Goal: Find specific fact: Find specific fact

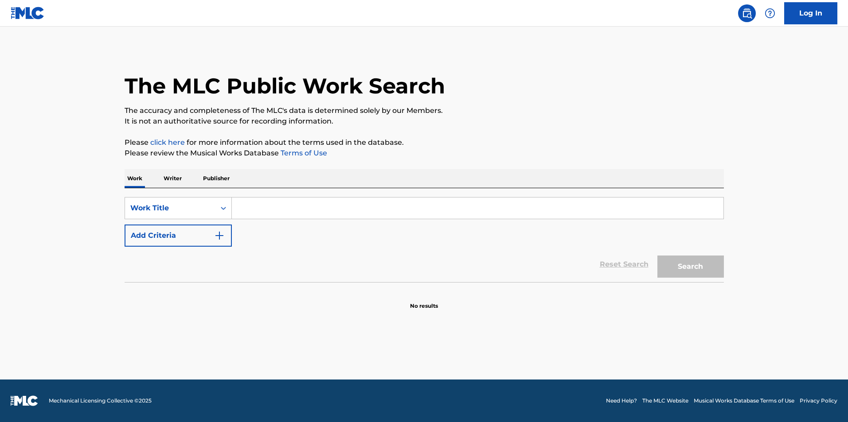
click at [366, 201] on input "Search Form" at bounding box center [477, 208] width 491 height 21
type input "e"
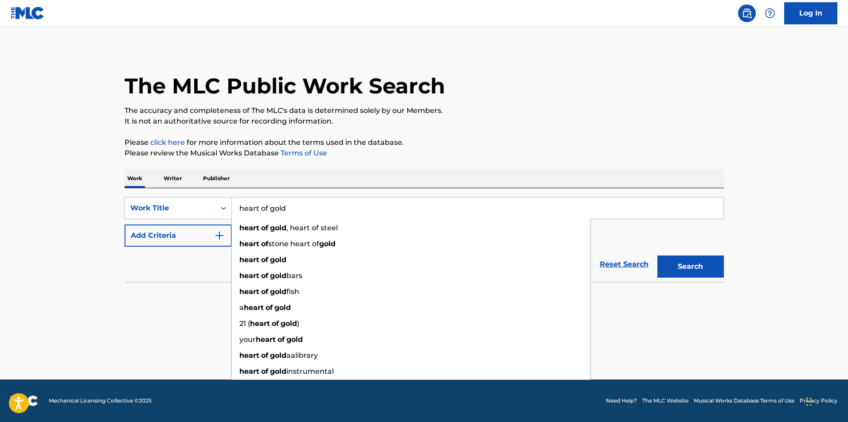
type input "heart of gold"
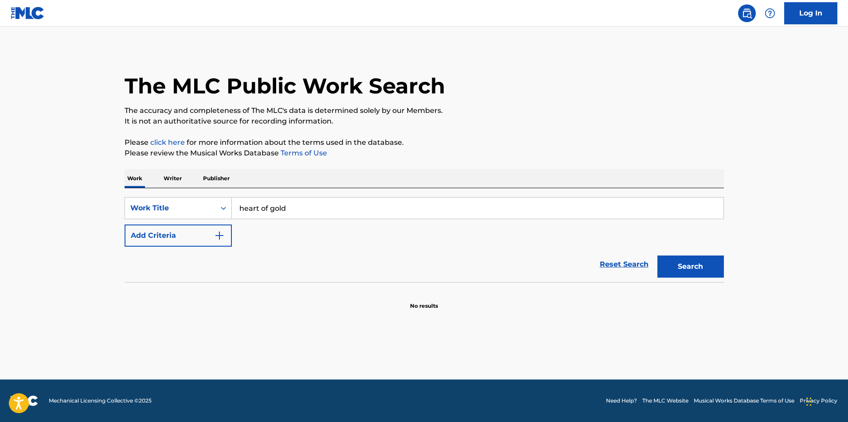
click at [94, 219] on main "The MLC Public Work Search The accuracy and completeness of The MLC's data is d…" at bounding box center [424, 203] width 848 height 353
click at [167, 236] on button "Add Criteria" at bounding box center [178, 236] width 107 height 22
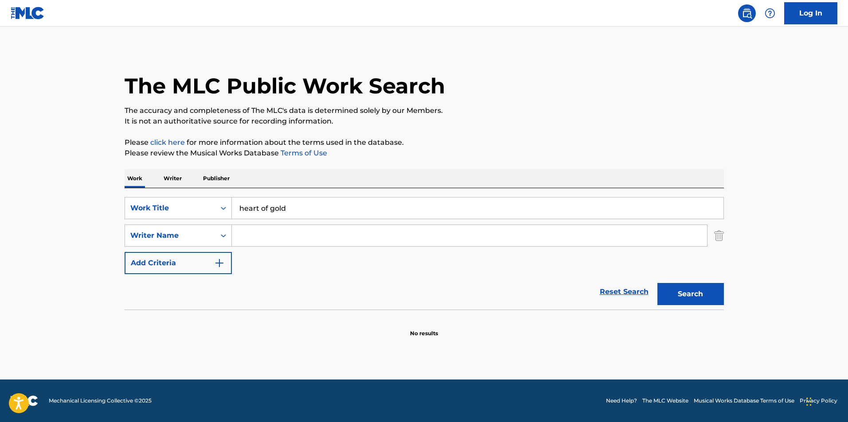
click at [265, 245] on input "Search Form" at bounding box center [469, 235] width 475 height 21
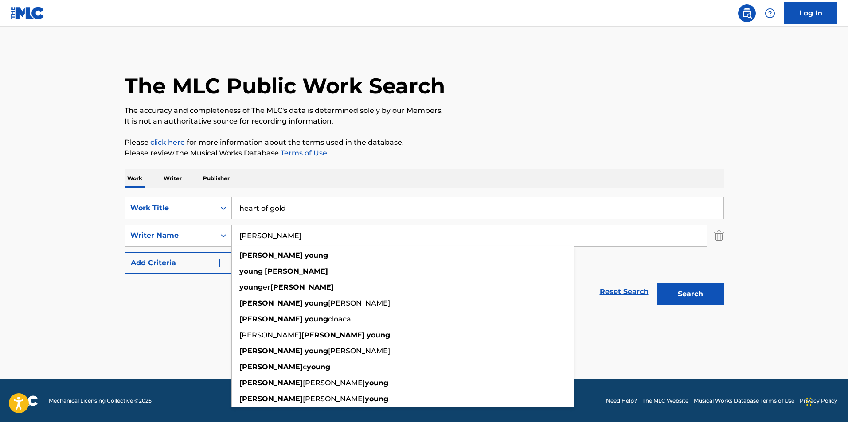
type input "[PERSON_NAME]"
click at [657, 283] on button "Search" at bounding box center [690, 294] width 66 height 22
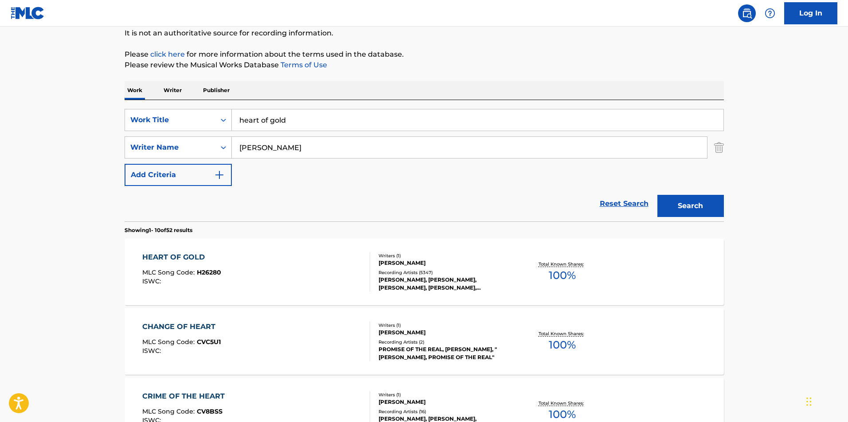
scroll to position [89, 0]
click at [296, 269] on div "HEART OF GOLD MLC Song Code : H26280 ISWC :" at bounding box center [256, 272] width 228 height 40
